Goal: Information Seeking & Learning: Learn about a topic

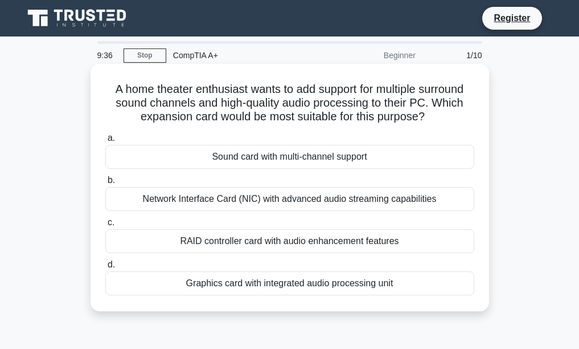
click at [292, 200] on div "Network Interface Card (NIC) with advanced audio streaming capabilities" at bounding box center [289, 199] width 369 height 24
click at [105, 184] on input "b. Network Interface Card (NIC) with advanced audio streaming capabilities" at bounding box center [105, 180] width 0 height 7
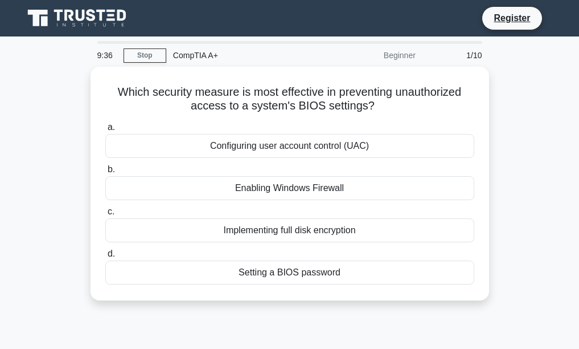
click at [292, 200] on div "a. Configuring user account control (UAC) b. Enabling Windows Firewall c. d." at bounding box center [290, 202] width 383 height 169
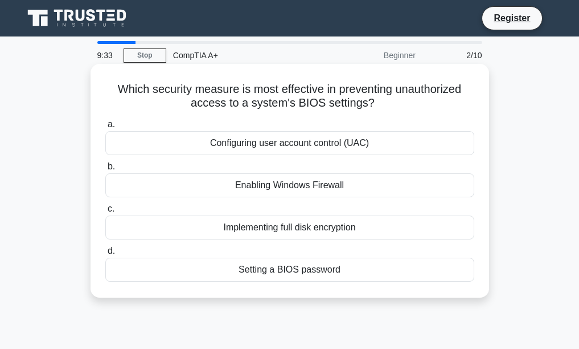
click at [292, 191] on div "Enabling Windows Firewall" at bounding box center [289, 185] width 369 height 24
click at [105, 170] on input "b. Enabling Windows Firewall" at bounding box center [105, 166] width 0 height 7
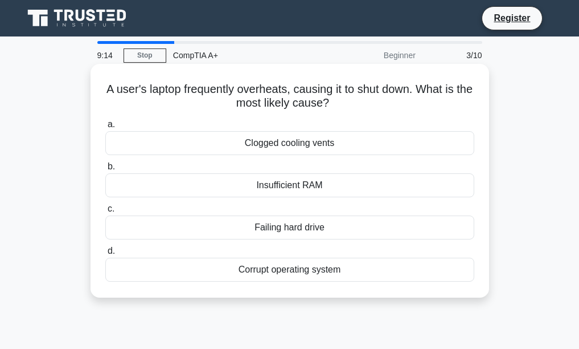
click at [260, 275] on div "Corrupt operating system" at bounding box center [289, 269] width 369 height 24
click at [105, 255] on input "d. Corrupt operating system" at bounding box center [105, 250] width 0 height 7
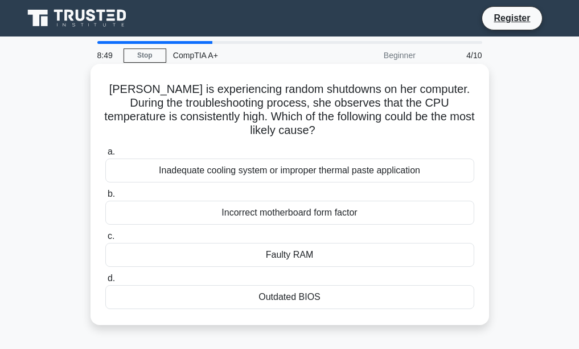
click at [275, 246] on div "Faulty RAM" at bounding box center [289, 255] width 369 height 24
click at [105, 240] on input "c. Faulty RAM" at bounding box center [105, 235] width 0 height 7
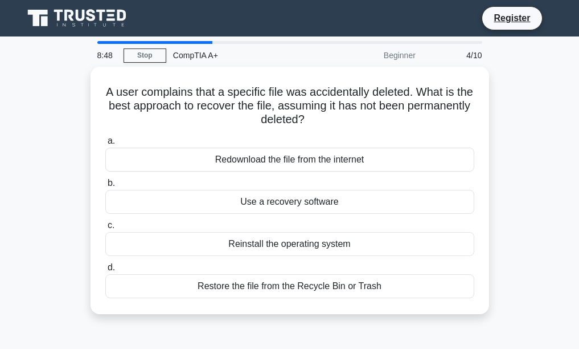
click at [275, 246] on div "Reinstall the operating system" at bounding box center [289, 244] width 369 height 24
click at [105, 229] on input "c. Reinstall the operating system" at bounding box center [105, 225] width 0 height 7
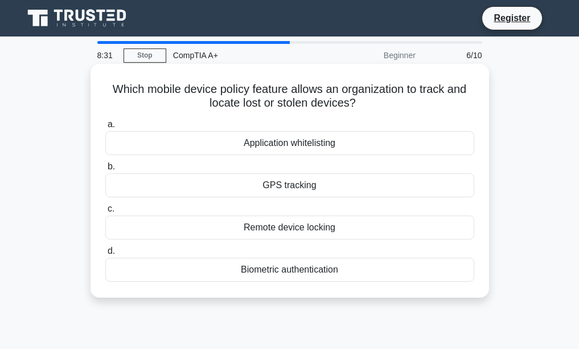
click at [272, 228] on div "Remote device locking" at bounding box center [289, 227] width 369 height 24
click at [105, 212] on input "c. Remote device locking" at bounding box center [105, 208] width 0 height 7
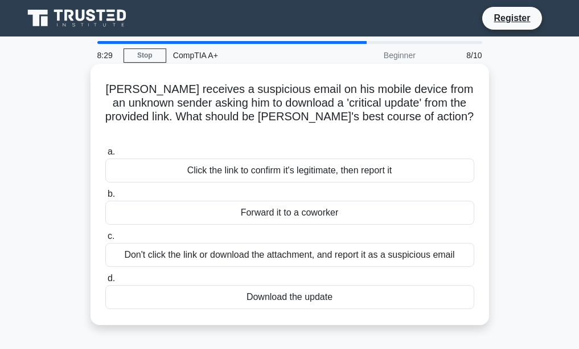
click at [269, 212] on div "a. Click the link to confirm it's legitimate, then report it b. Forward it to a…" at bounding box center [290, 226] width 383 height 169
click at [268, 201] on div "Forward it to a coworker" at bounding box center [289, 212] width 369 height 24
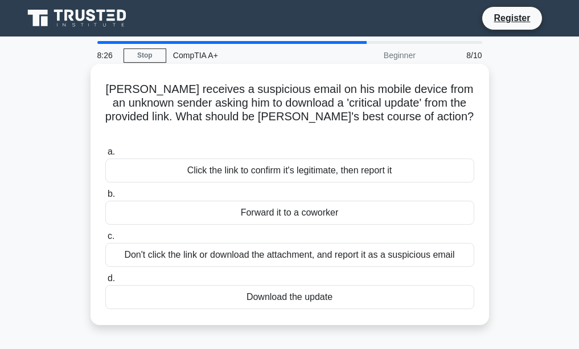
click at [105, 198] on input "b. Forward it to a coworker" at bounding box center [105, 193] width 0 height 7
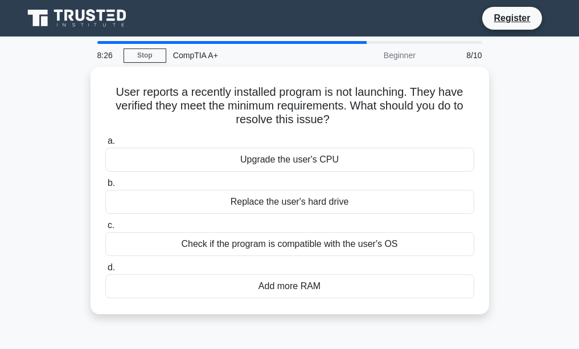
click at [268, 201] on div "Replace the user's hard drive" at bounding box center [289, 202] width 369 height 24
click at [105, 187] on input "b. Replace the user's hard drive" at bounding box center [105, 182] width 0 height 7
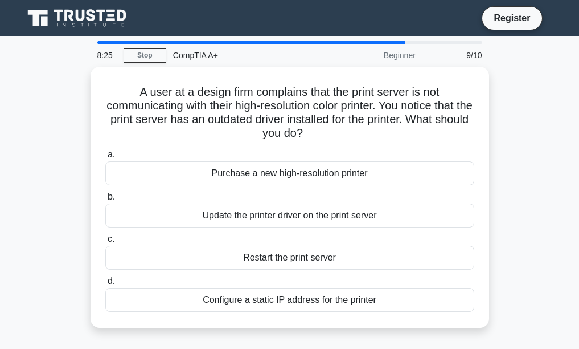
click at [268, 203] on div "Update the printer driver on the print server" at bounding box center [289, 215] width 369 height 24
click at [105, 200] on input "b. Update the printer driver on the print server" at bounding box center [105, 196] width 0 height 7
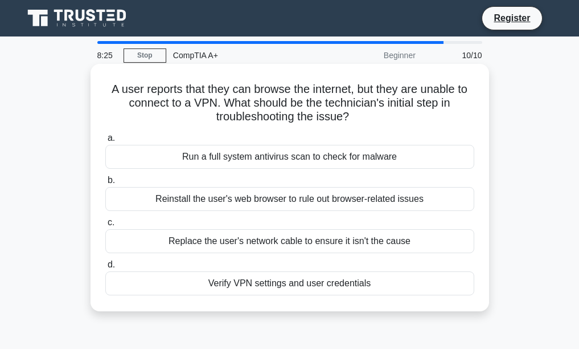
click at [268, 201] on div "Reinstall the user's web browser to rule out browser-related issues" at bounding box center [289, 199] width 369 height 24
click at [105, 184] on input "b. Reinstall the user's web browser to rule out browser-related issues" at bounding box center [105, 180] width 0 height 7
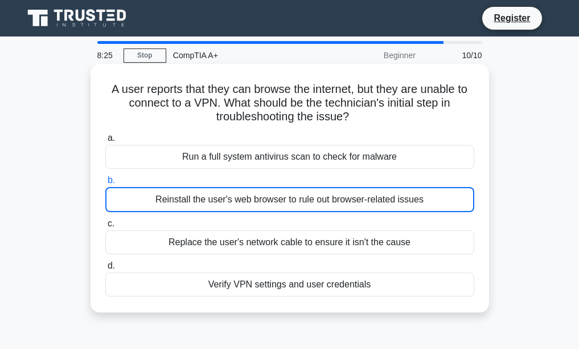
click at [268, 201] on div "Reinstall the user's web browser to rule out browser-related issues" at bounding box center [289, 199] width 369 height 25
click at [105, 184] on input "b. Reinstall the user's web browser to rule out browser-related issues" at bounding box center [105, 180] width 0 height 7
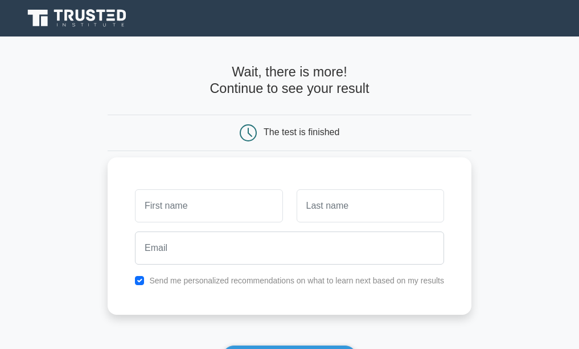
click at [182, 206] on input "text" at bounding box center [209, 205] width 148 height 33
type input "TAIFA"
click at [332, 201] on input "text" at bounding box center [371, 205] width 148 height 33
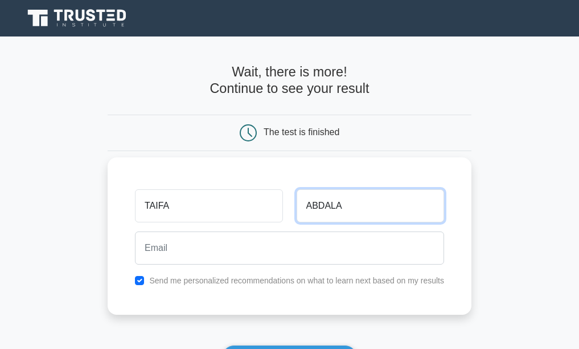
type input "ABDALA"
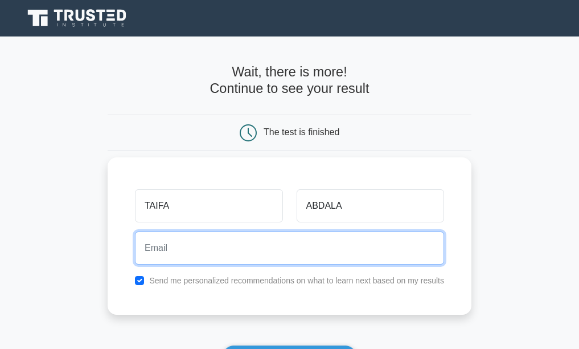
click at [231, 247] on input "email" at bounding box center [289, 247] width 309 height 33
click at [208, 238] on input "TAIFAABDALA" at bounding box center [289, 247] width 309 height 33
click at [362, 243] on input "TAIFAABDALA.COM" at bounding box center [289, 247] width 309 height 33
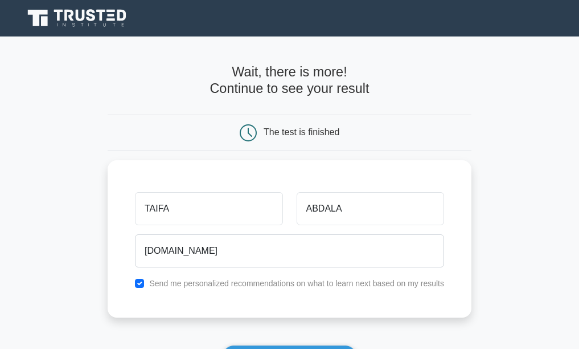
click at [578, 220] on main "Wait, there is more! Continue to see your result The test is finished TAIFA ABD…" at bounding box center [289, 240] width 579 height 409
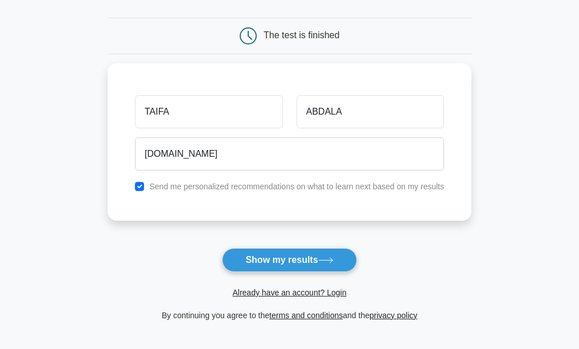
scroll to position [223, 0]
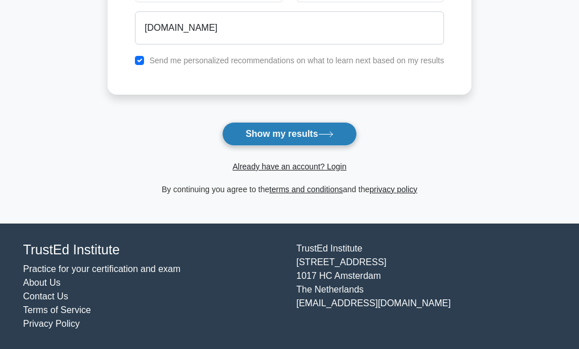
click at [331, 131] on icon at bounding box center [325, 134] width 15 height 6
click at [312, 128] on button "Show my results" at bounding box center [289, 134] width 134 height 24
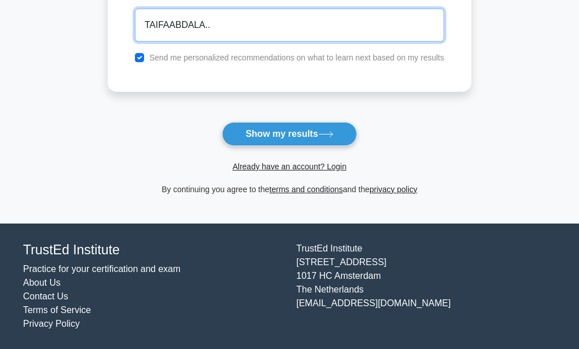
click at [222, 122] on button "Show my results" at bounding box center [289, 134] width 134 height 24
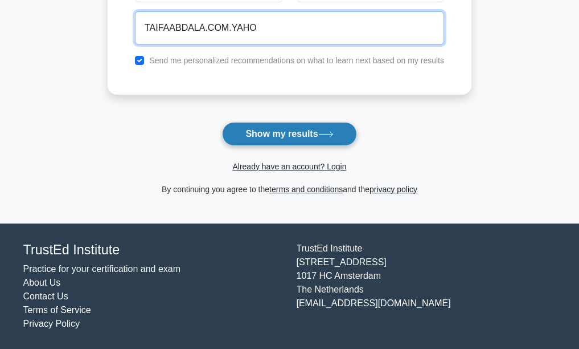
type input "TAIFAABDALA.COM.YAHO"
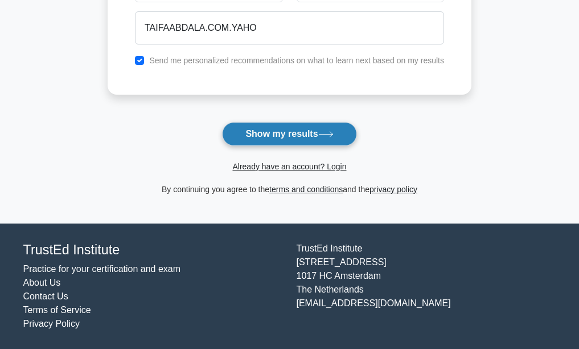
click at [235, 127] on button "Show my results" at bounding box center [289, 134] width 134 height 24
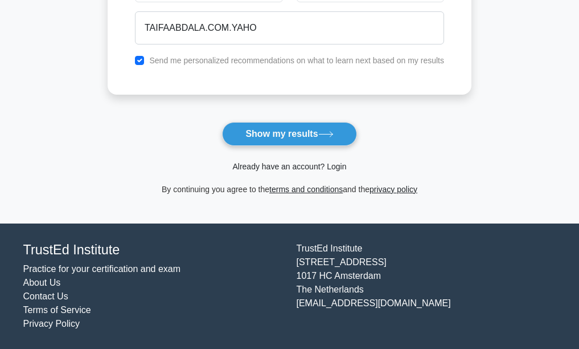
click at [268, 165] on link "Already have an account? Login" at bounding box center [289, 166] width 114 height 9
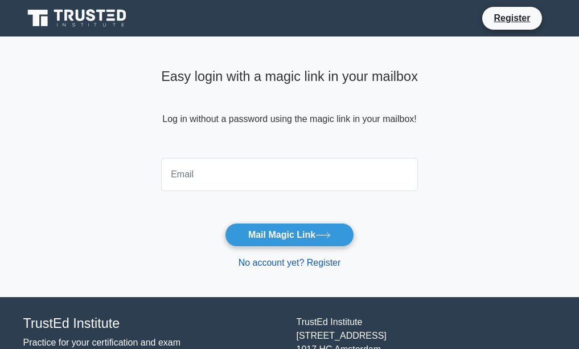
click at [255, 263] on link "No account yet? Register" at bounding box center [290, 262] width 103 height 10
